Goal: Task Accomplishment & Management: Complete application form

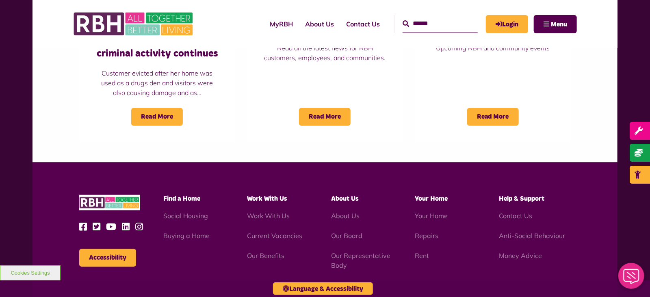
scroll to position [791, 0]
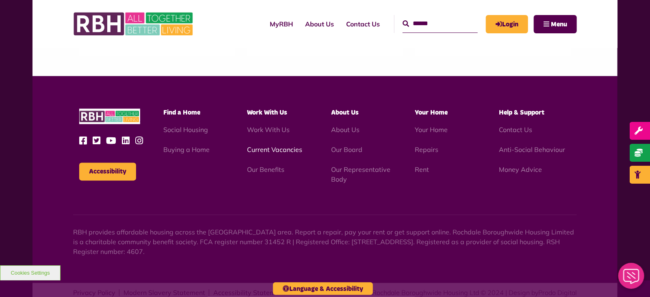
click at [281, 149] on link "Current Vacancies" at bounding box center [274, 149] width 55 height 8
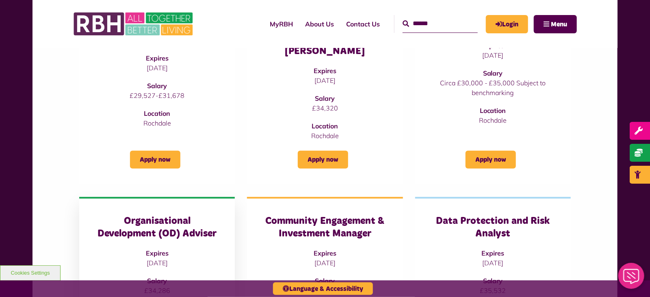
scroll to position [317, 0]
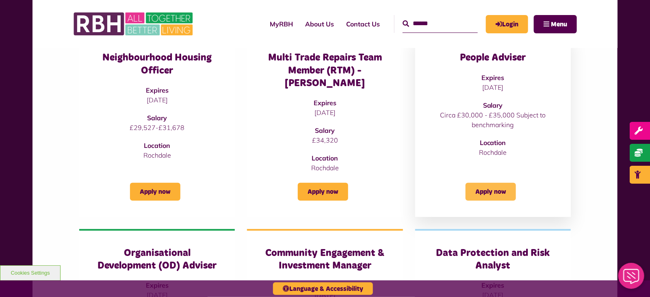
click at [489, 183] on link "Apply now" at bounding box center [491, 192] width 50 height 18
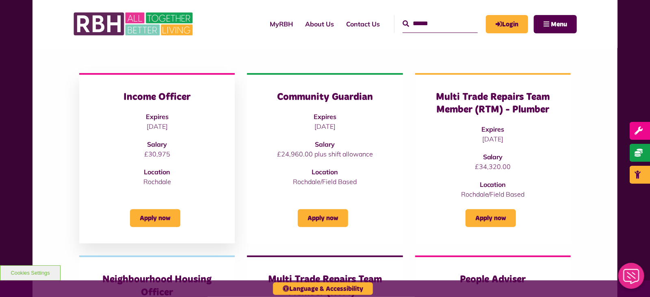
scroll to position [103, 0]
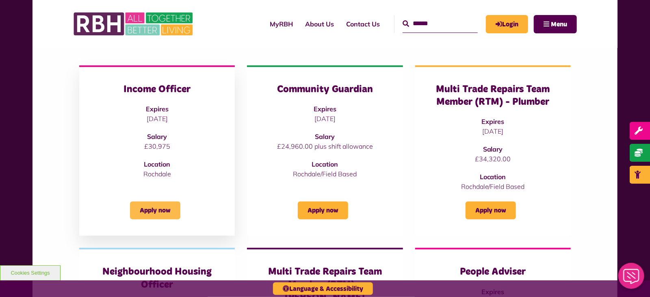
click at [150, 212] on link "Apply now" at bounding box center [155, 211] width 50 height 18
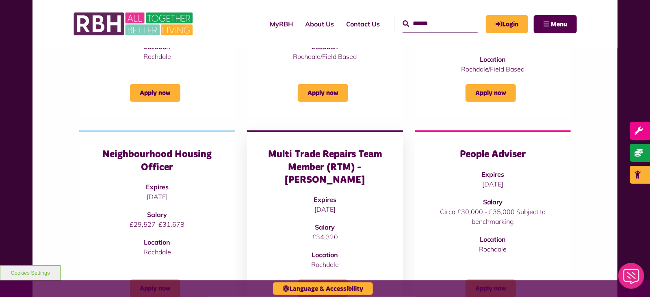
scroll to position [276, 0]
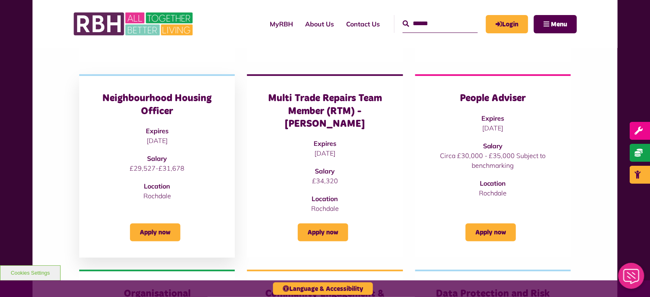
click at [158, 163] on p "£29,527-£31,678" at bounding box center [157, 168] width 123 height 10
click at [148, 224] on link "Apply now" at bounding box center [155, 233] width 50 height 18
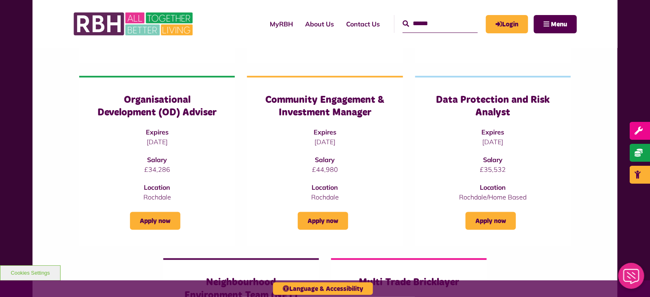
scroll to position [471, 0]
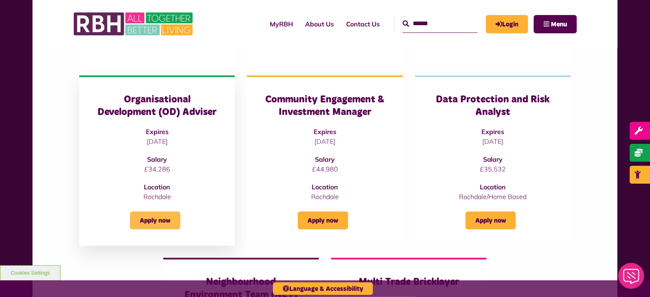
click at [156, 212] on link "Apply now" at bounding box center [155, 221] width 50 height 18
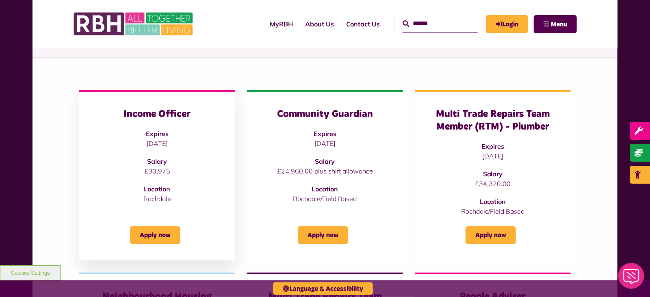
scroll to position [118, 0]
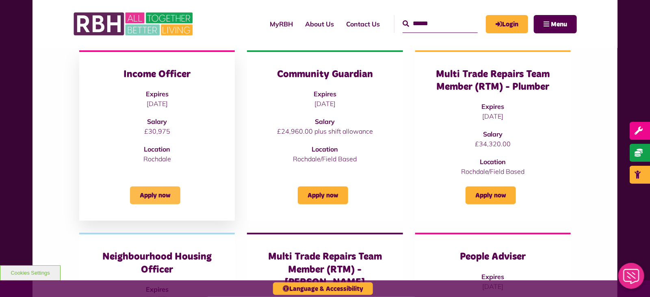
click at [153, 195] on link "Apply now" at bounding box center [155, 196] width 50 height 18
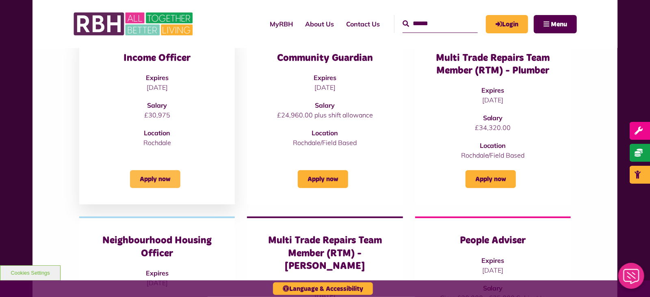
click at [157, 177] on link "Apply now" at bounding box center [155, 179] width 50 height 18
